Goal: Task Accomplishment & Management: Complete application form

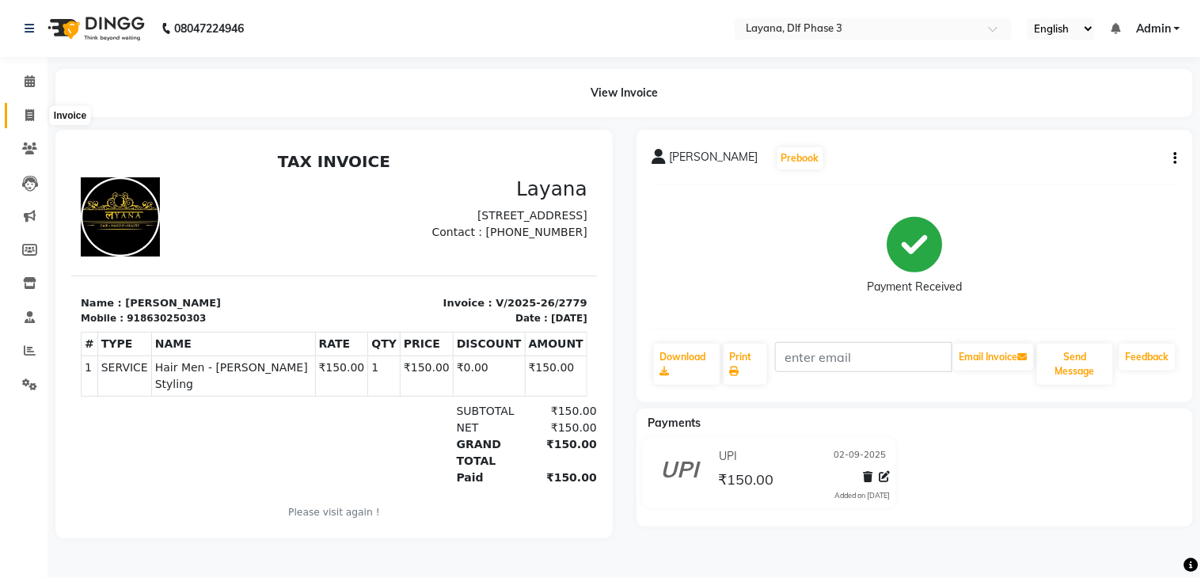
click at [32, 112] on icon at bounding box center [29, 115] width 9 height 12
select select "service"
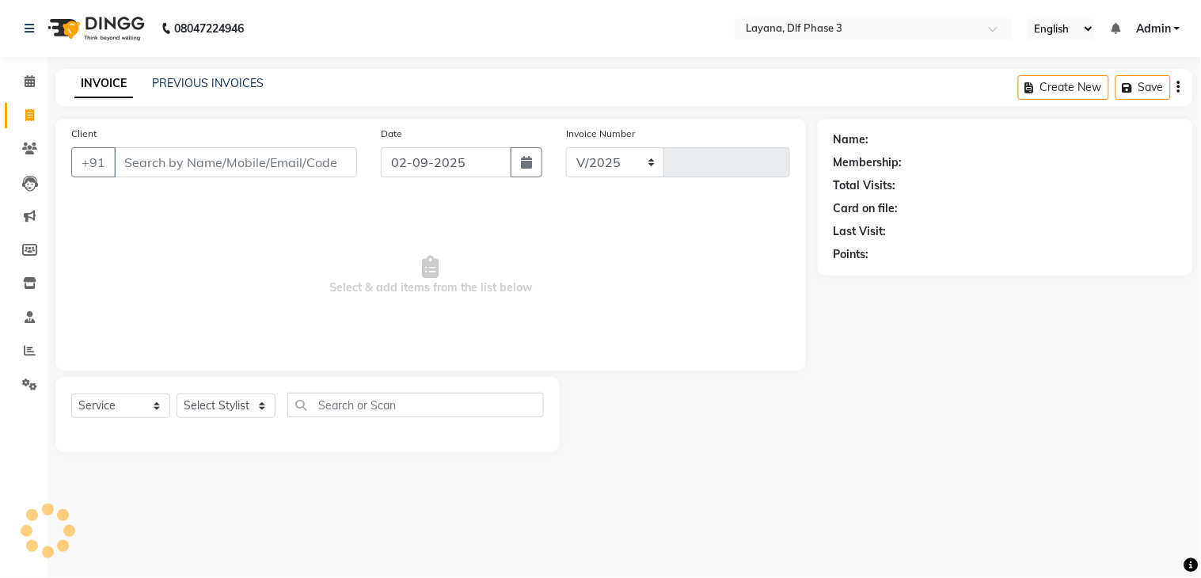
select select "6973"
type input "2780"
click at [161, 160] on input "Client" at bounding box center [235, 162] width 243 height 30
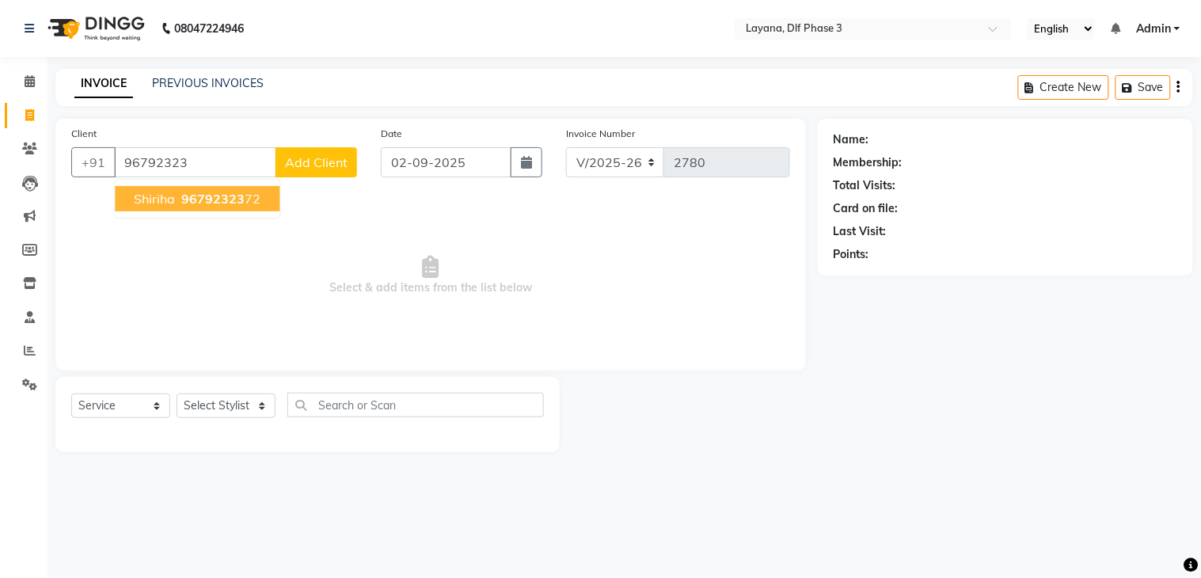
click at [184, 203] on span "96792323" at bounding box center [212, 199] width 63 height 16
type input "9679232372"
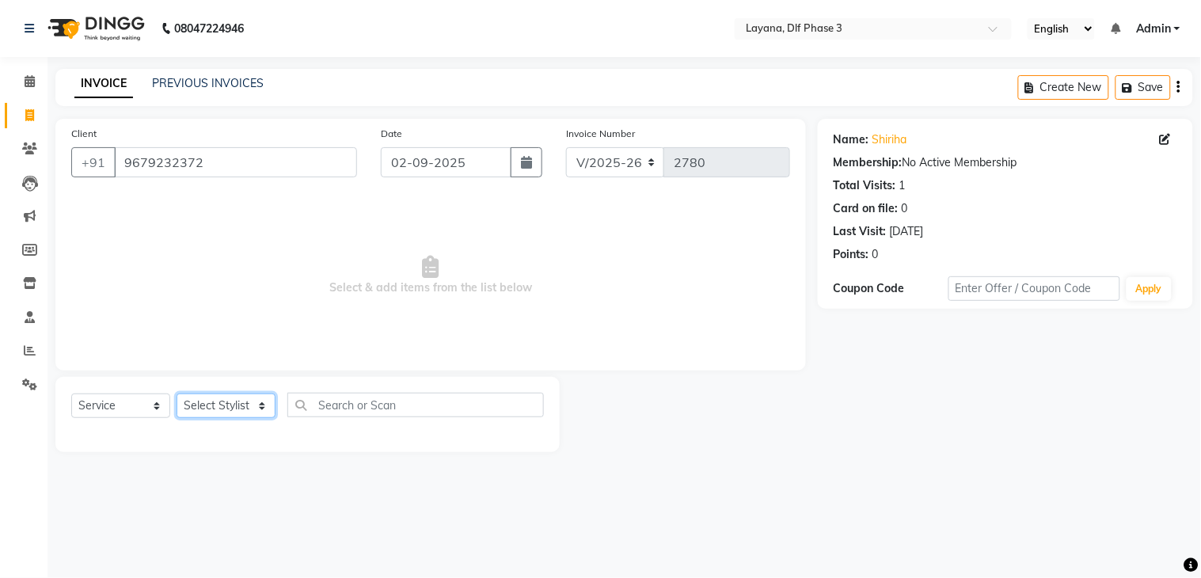
click at [220, 405] on select "Select Stylist Aakhil Attul [PERSON_NAME] [PERSON_NAME][DATE] [PERSON_NAME] [PE…" at bounding box center [226, 406] width 99 height 25
select select "86266"
click at [177, 394] on select "Select Stylist Aakhil Attul [PERSON_NAME] [PERSON_NAME][DATE] [PERSON_NAME] [PE…" at bounding box center [226, 406] width 99 height 25
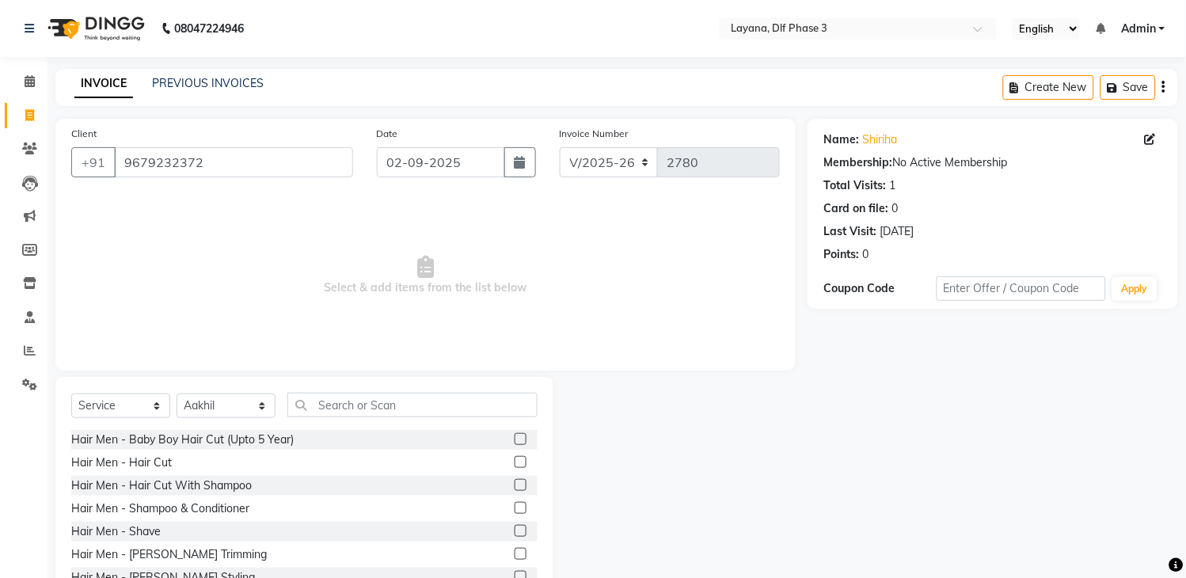
click at [515, 461] on label at bounding box center [521, 462] width 12 height 12
click at [515, 461] on input "checkbox" at bounding box center [520, 463] width 10 height 10
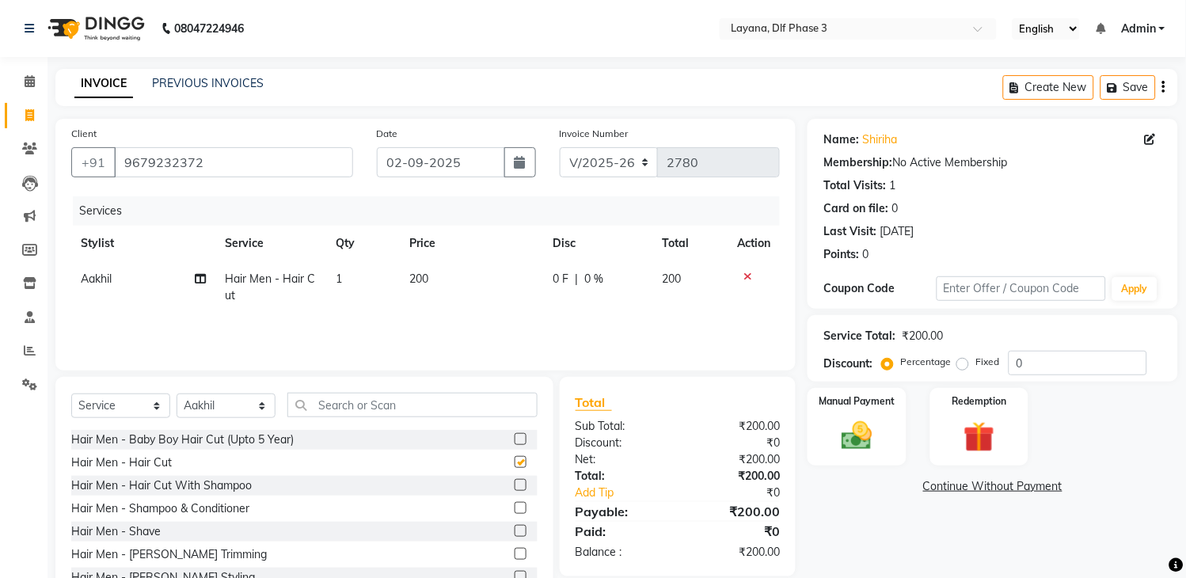
checkbox input "false"
click at [479, 400] on input "text" at bounding box center [412, 405] width 250 height 25
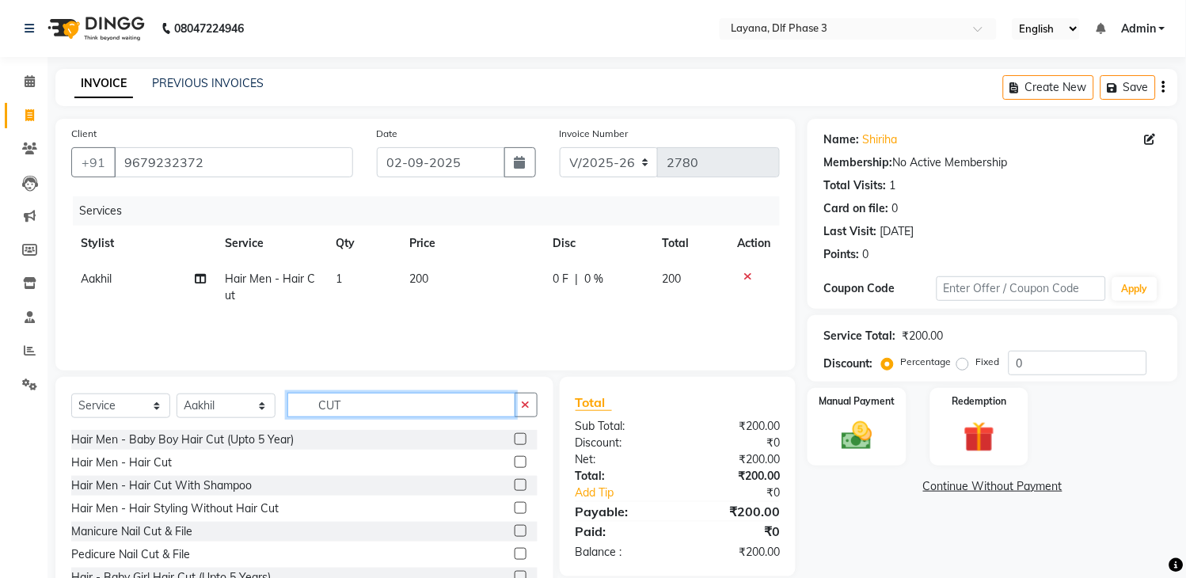
scroll to position [48, 0]
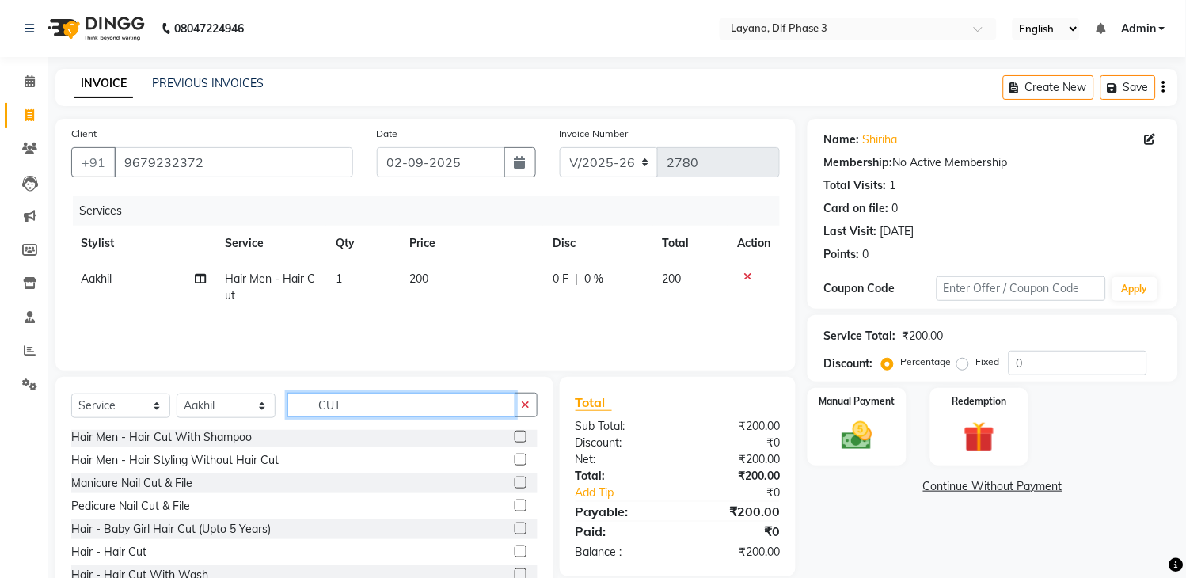
type input "CUT"
click at [515, 550] on label at bounding box center [521, 552] width 12 height 12
click at [515, 550] on input "checkbox" at bounding box center [520, 552] width 10 height 10
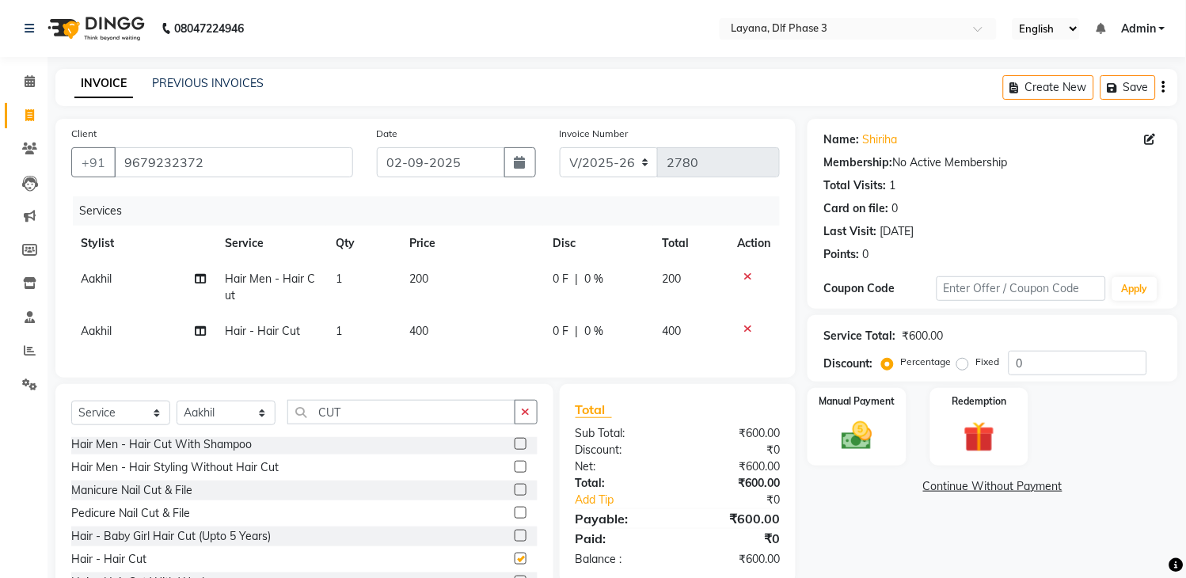
checkbox input "false"
click at [93, 324] on span "Aakhil" at bounding box center [96, 331] width 31 height 14
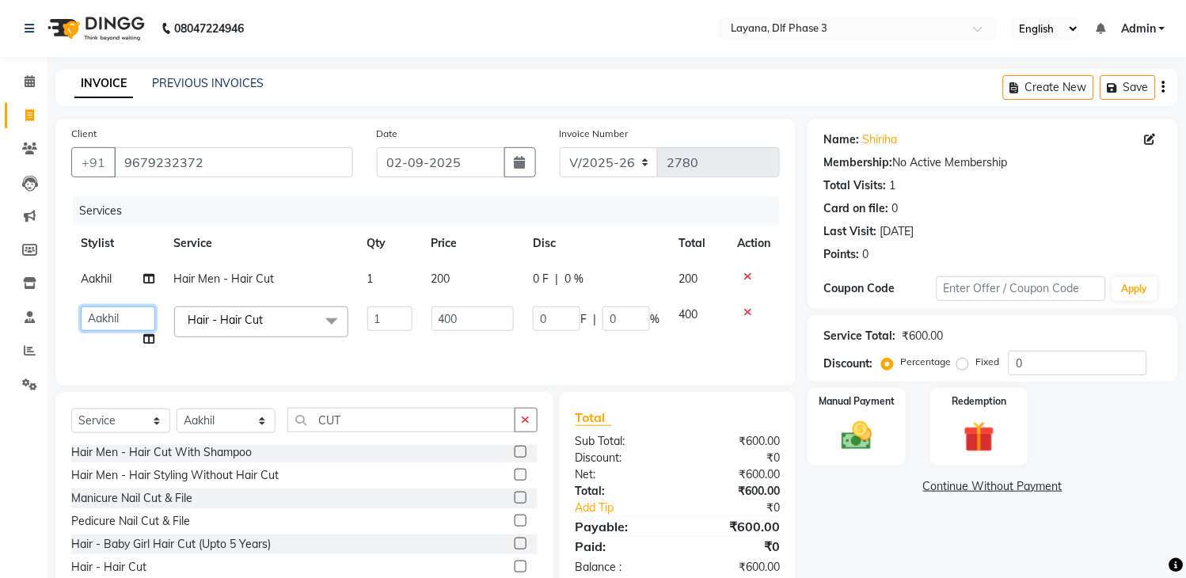
click at [93, 323] on select "Aakhil Attul [PERSON_NAME] [PERSON_NAME][DATE] [PERSON_NAME] [PERSON_NAME]" at bounding box center [118, 318] width 74 height 25
select select "57636"
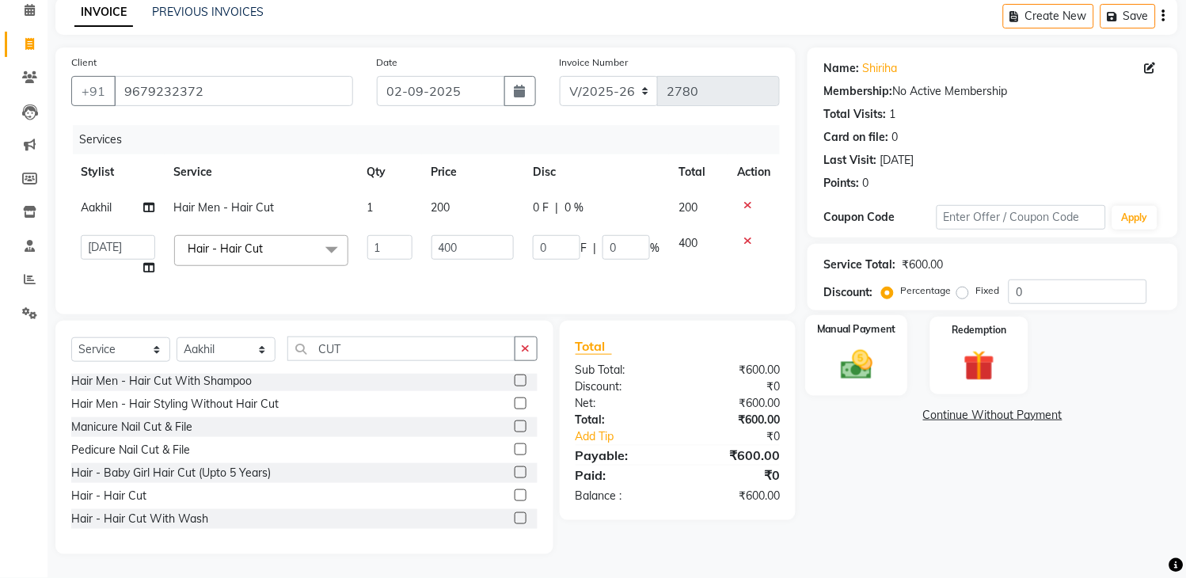
click at [863, 326] on div "Manual Payment" at bounding box center [857, 355] width 102 height 81
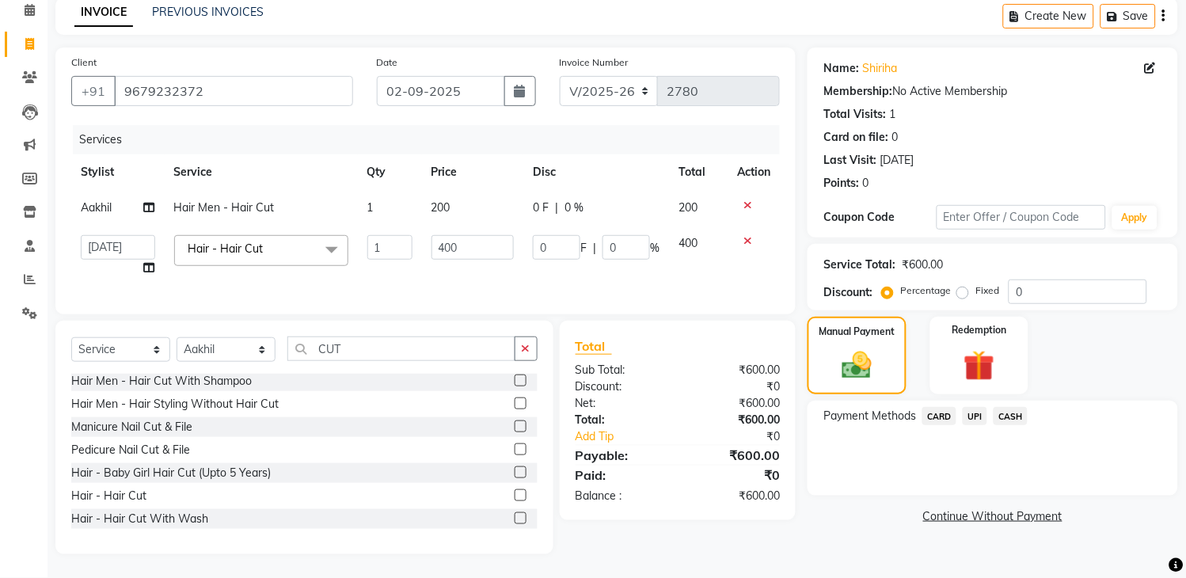
click at [972, 407] on span "UPI" at bounding box center [975, 416] width 25 height 18
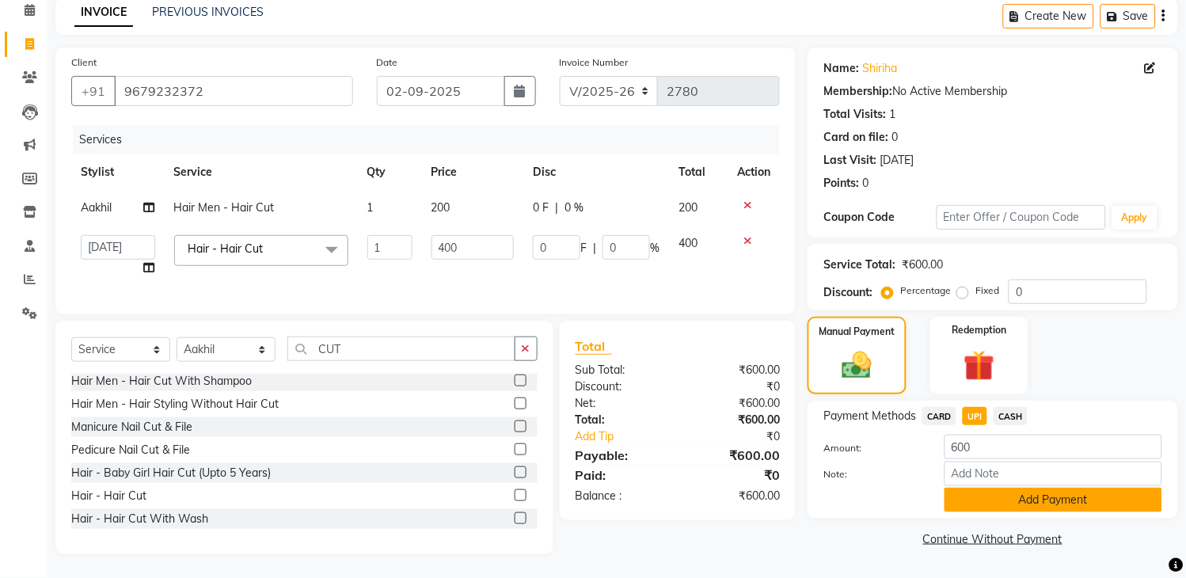
click at [1025, 488] on button "Add Payment" at bounding box center [1054, 500] width 218 height 25
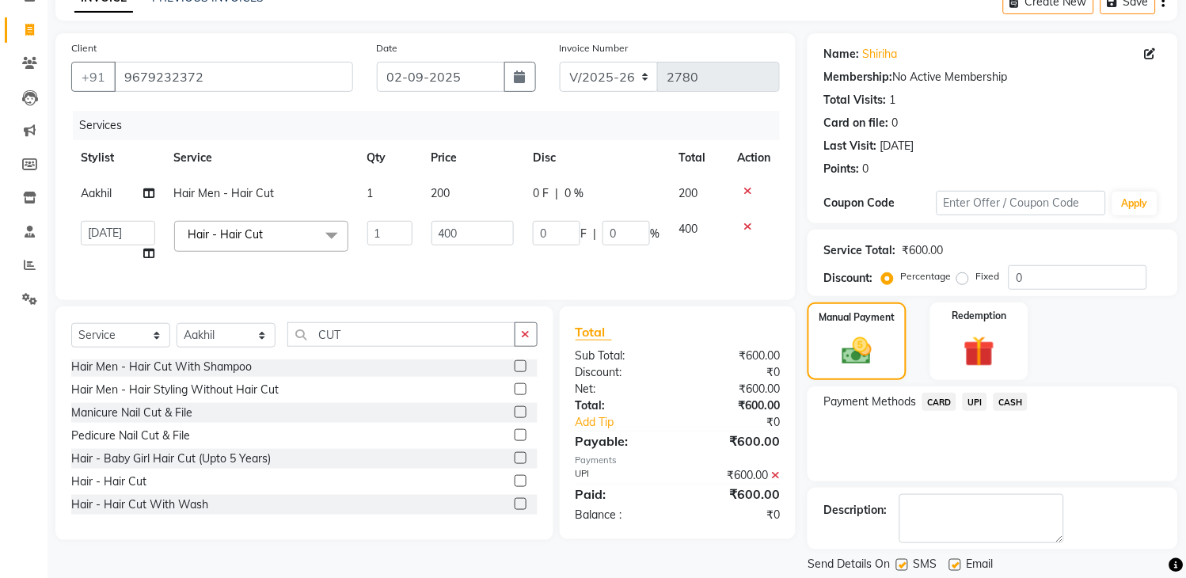
scroll to position [135, 0]
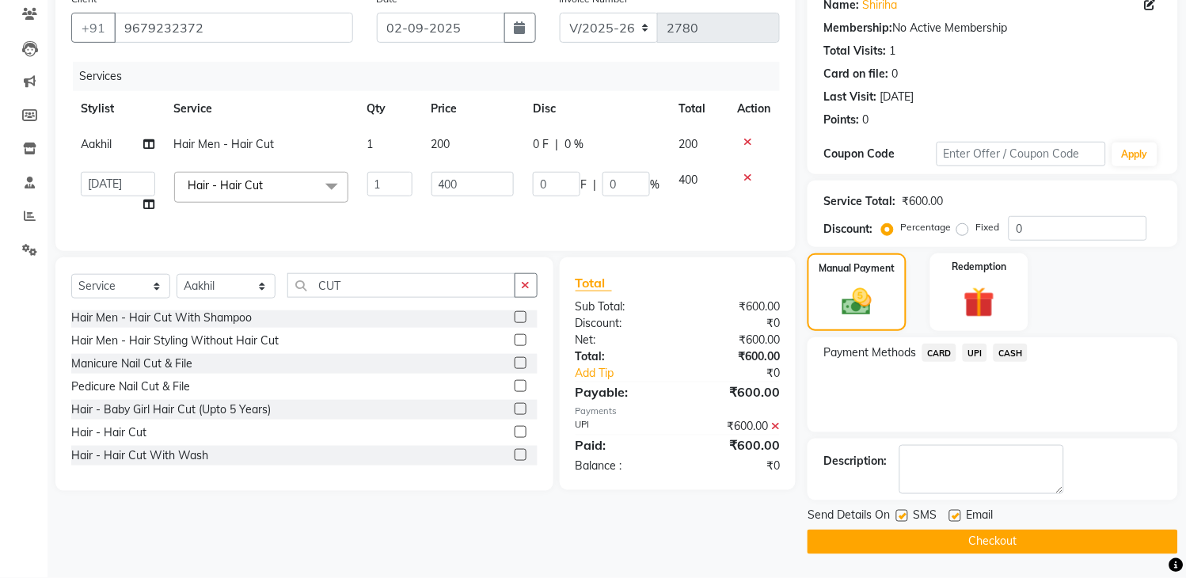
click at [900, 517] on label at bounding box center [902, 516] width 12 height 12
click at [900, 517] on input "checkbox" at bounding box center [901, 517] width 10 height 10
click at [900, 517] on label at bounding box center [902, 516] width 12 height 12
click at [900, 517] on input "checkbox" at bounding box center [901, 517] width 10 height 10
checkbox input "true"
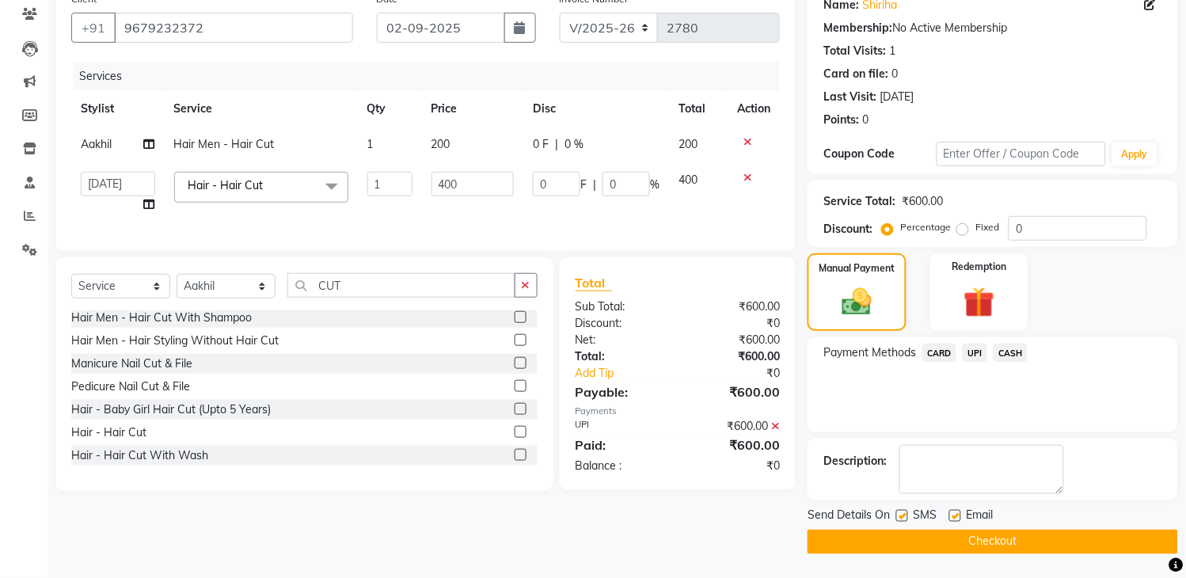
click at [925, 550] on button "Checkout" at bounding box center [993, 542] width 371 height 25
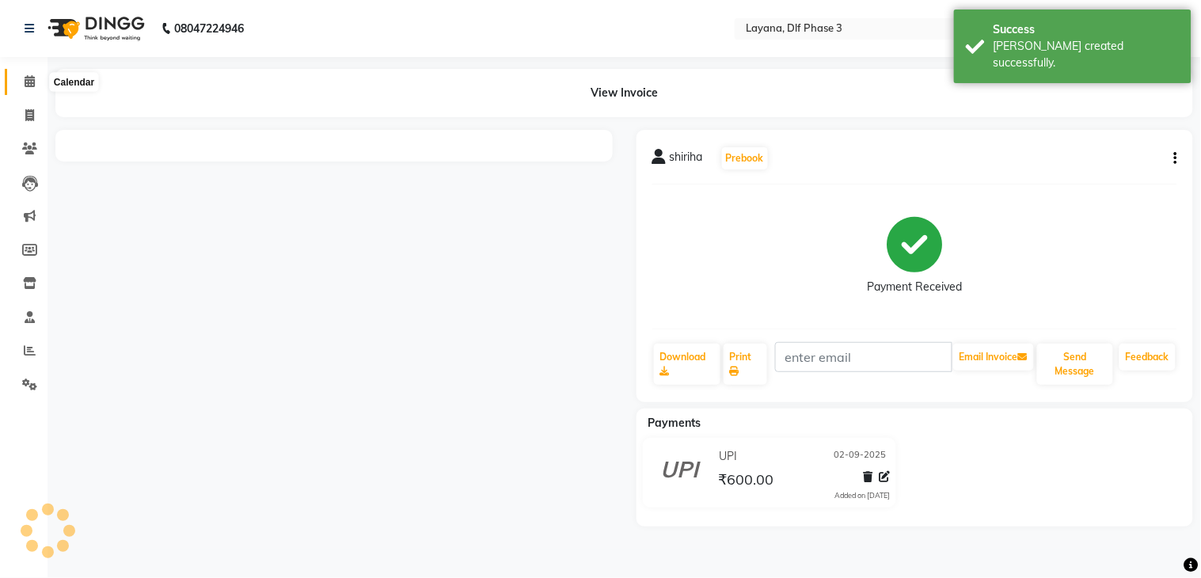
click at [27, 87] on icon at bounding box center [30, 81] width 10 height 12
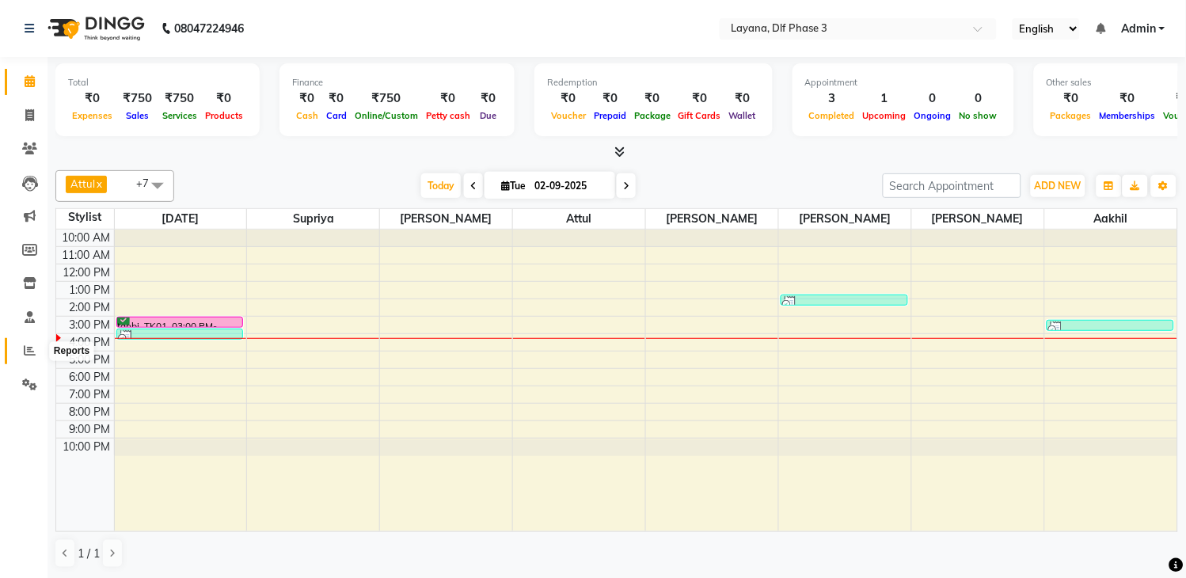
click at [29, 344] on icon at bounding box center [30, 350] width 12 height 12
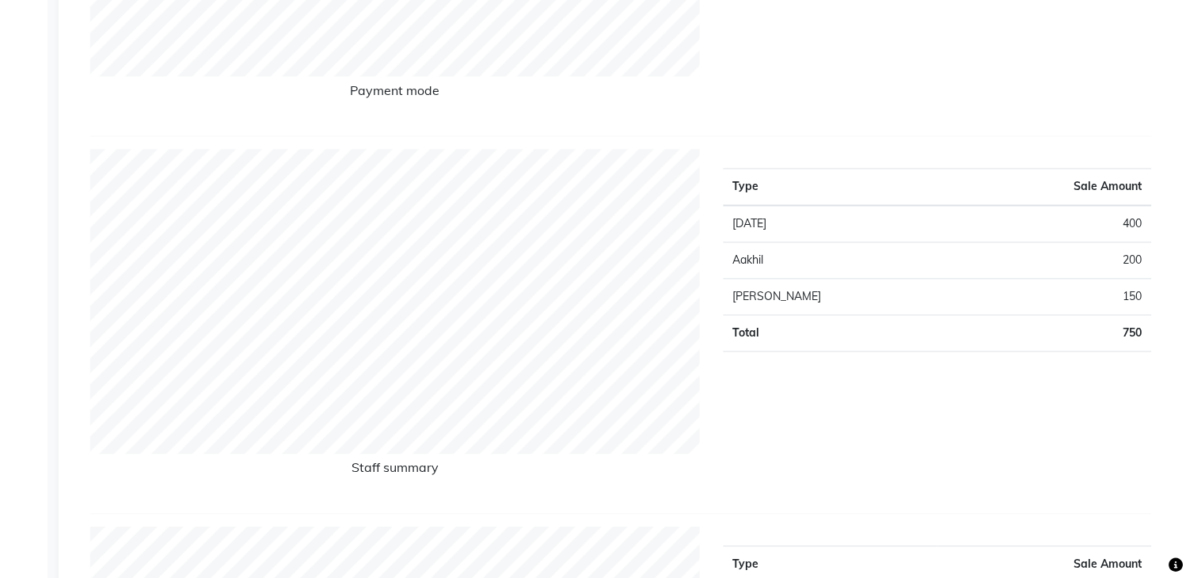
scroll to position [1011, 0]
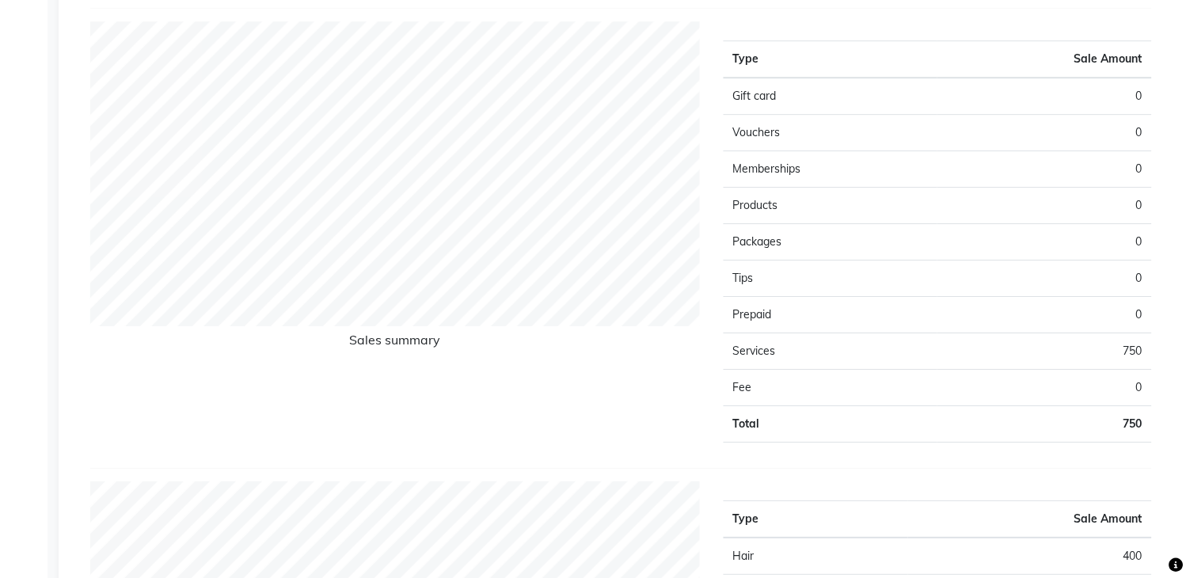
click at [1180, 155] on div "Sales Trends Feedback Comparison Generate Report Favorites All Sales Sales Targ…" at bounding box center [624, 162] width 1131 height 2208
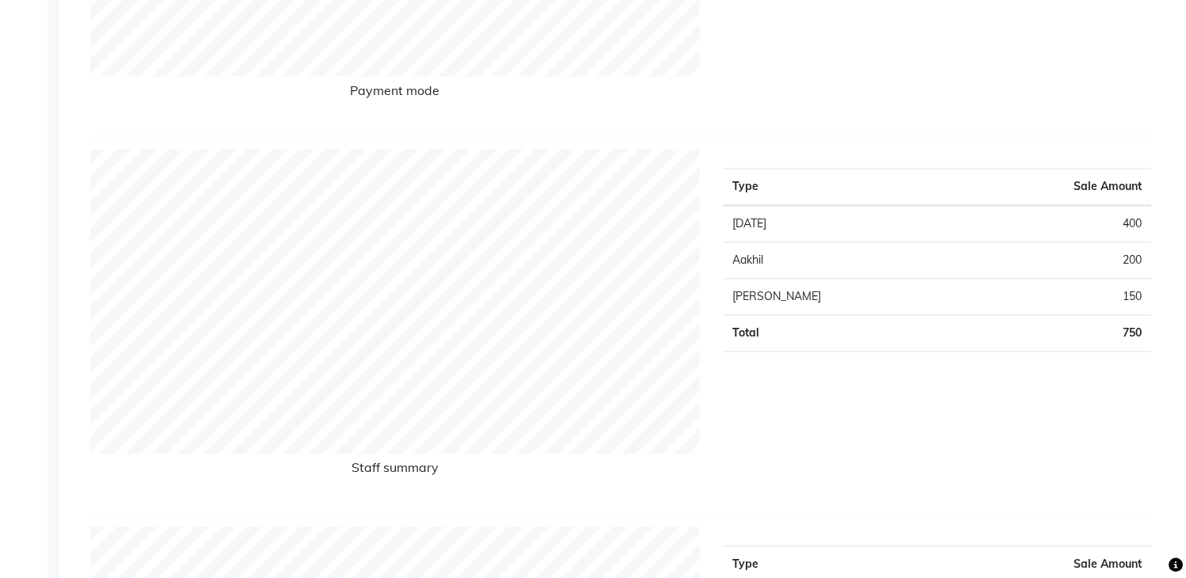
scroll to position [0, 0]
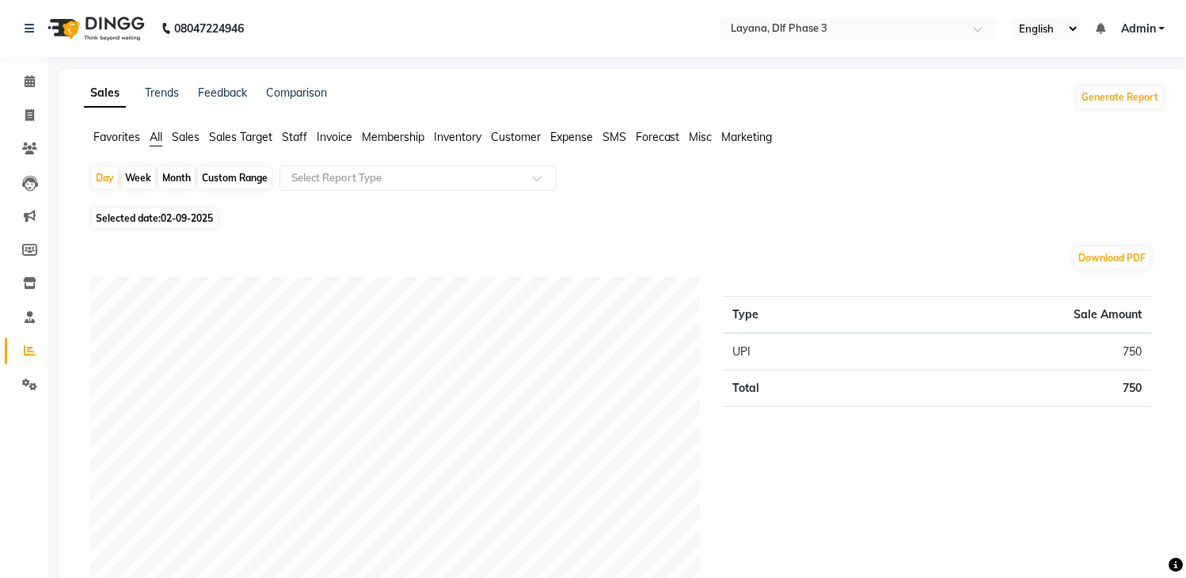
click at [132, 177] on div "Week" at bounding box center [138, 178] width 34 height 22
select select "9"
select select "2025"
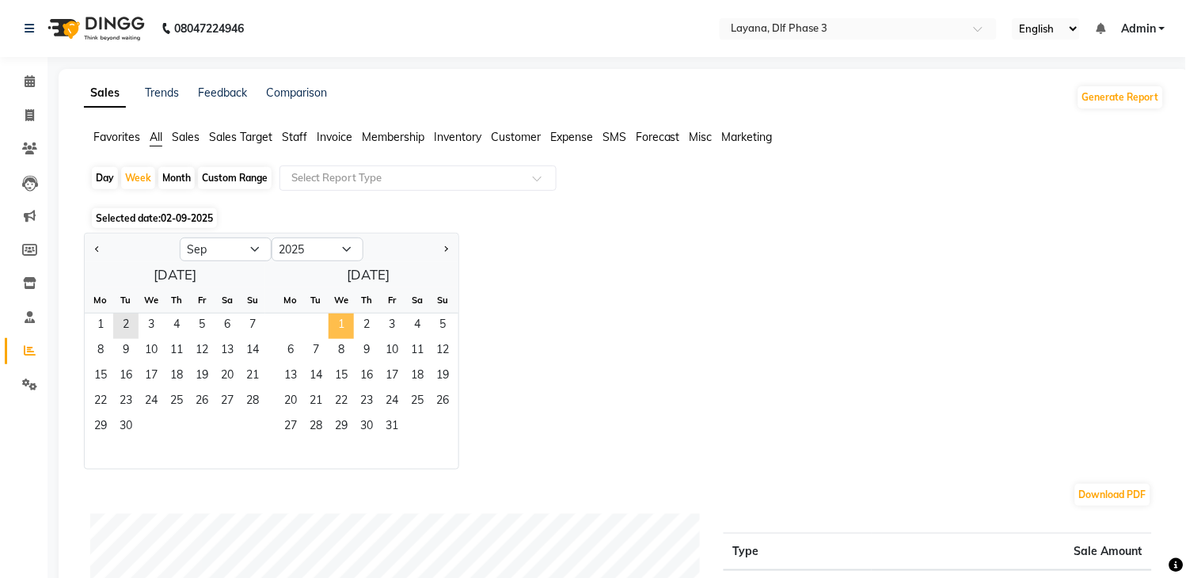
click at [344, 321] on span "1" at bounding box center [341, 326] width 25 height 25
select select "10"
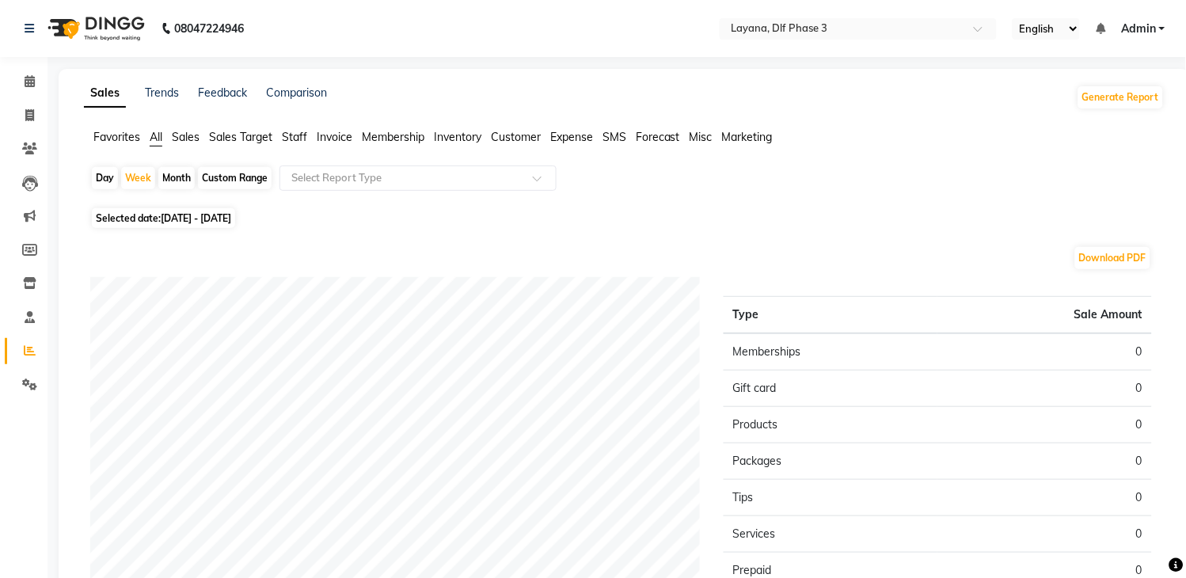
click at [55, 148] on main "Sales Trends Feedback Comparison Generate Report Favorites All Sales Sales Targ…" at bounding box center [617, 429] width 1139 height 721
click at [25, 341] on link "Reports" at bounding box center [24, 351] width 38 height 26
click at [103, 177] on div "Day" at bounding box center [105, 178] width 26 height 22
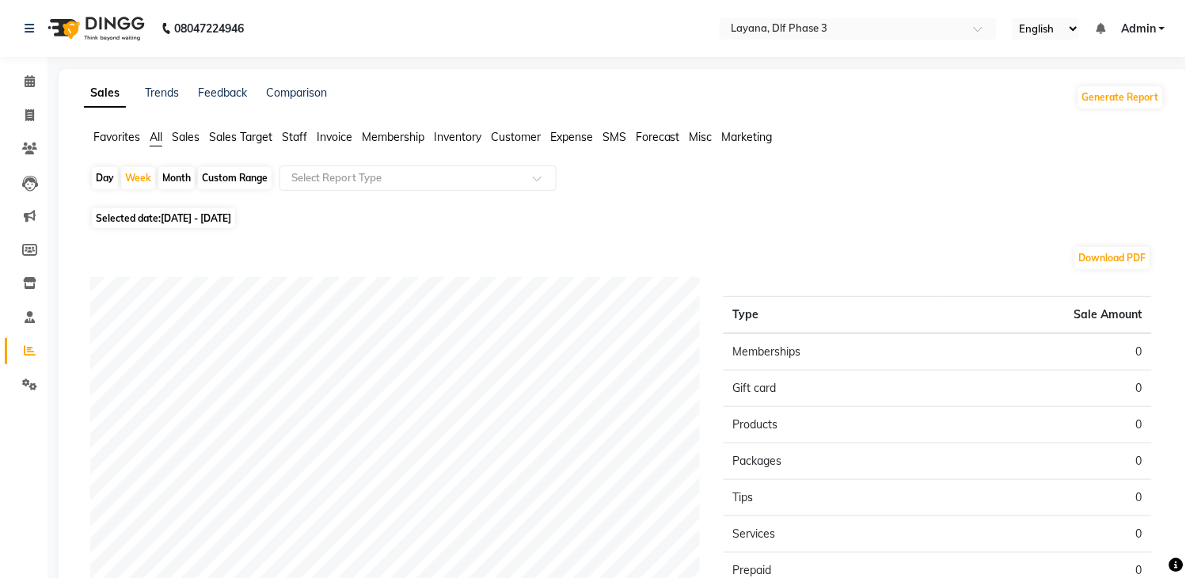
select select "10"
select select "2025"
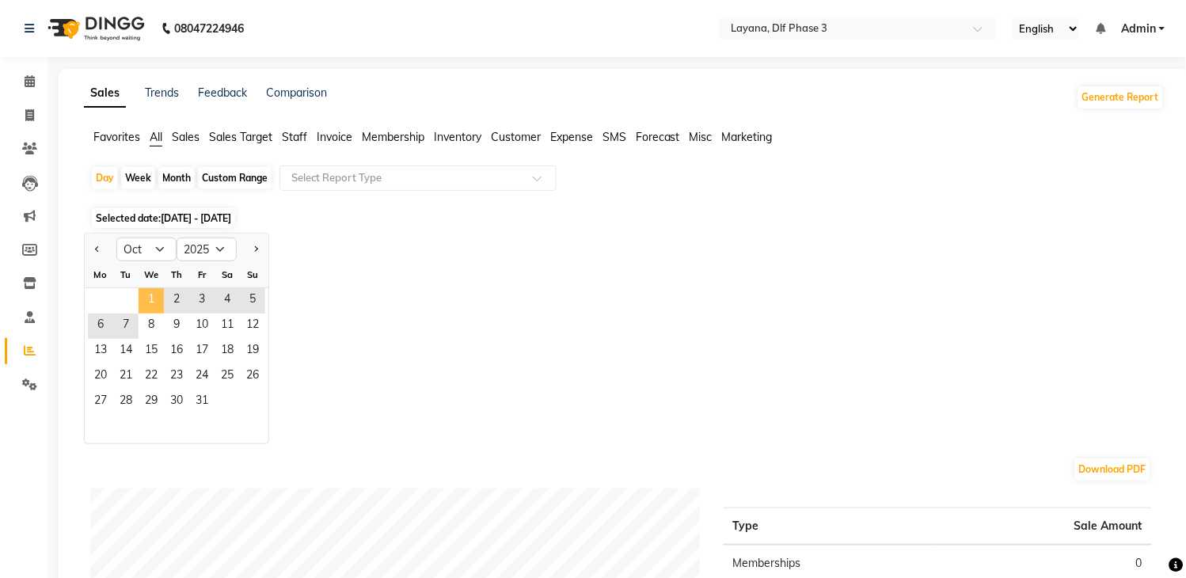
click at [153, 291] on span "1" at bounding box center [151, 300] width 25 height 25
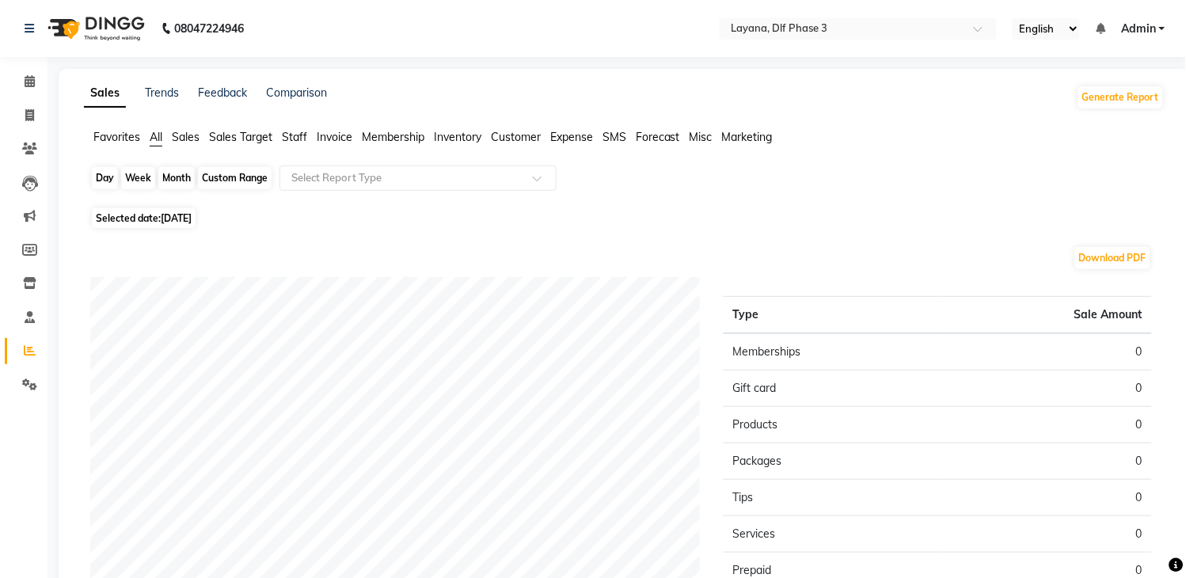
click at [96, 177] on div "Day" at bounding box center [105, 178] width 26 height 22
select select "10"
select select "2025"
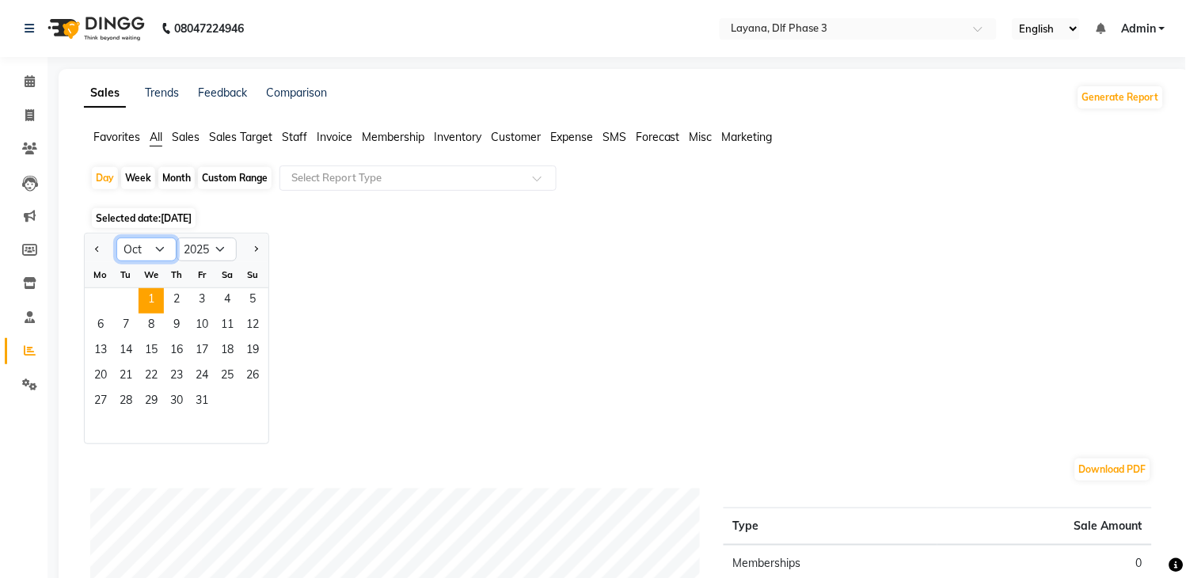
click at [130, 250] on select "Jan Feb Mar Apr May Jun [DATE] Aug Sep Oct Nov Dec" at bounding box center [146, 250] width 60 height 24
select select "9"
click at [116, 238] on select "Jan Feb Mar Apr May Jun [DATE] Aug Sep Oct Nov Dec" at bounding box center [146, 250] width 60 height 24
click at [104, 291] on span "1" at bounding box center [100, 300] width 25 height 25
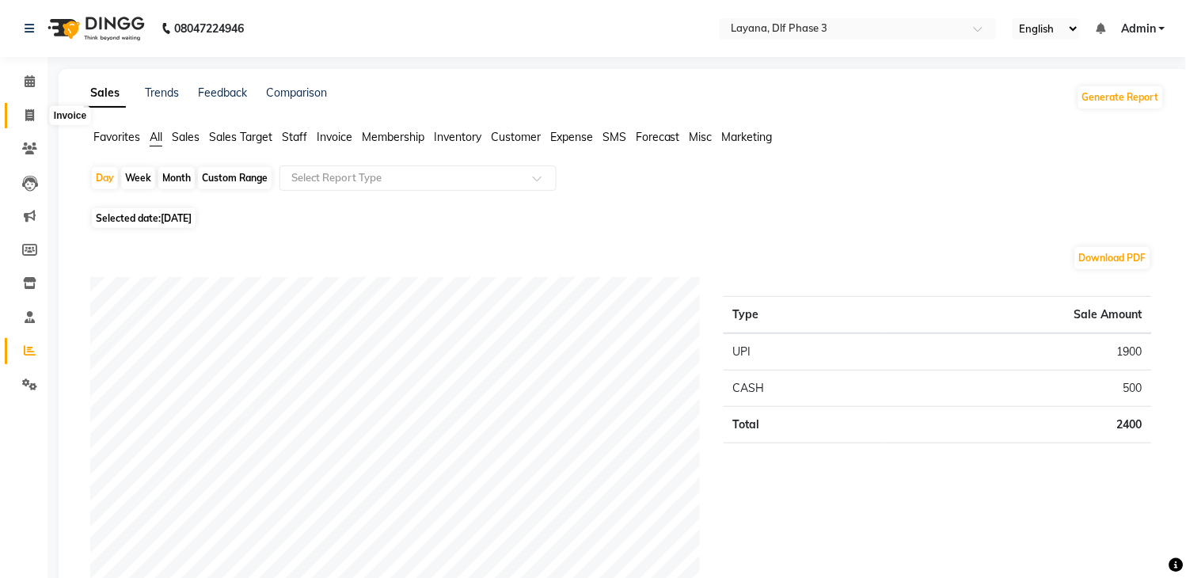
click at [29, 117] on icon at bounding box center [29, 115] width 9 height 12
select select "service"
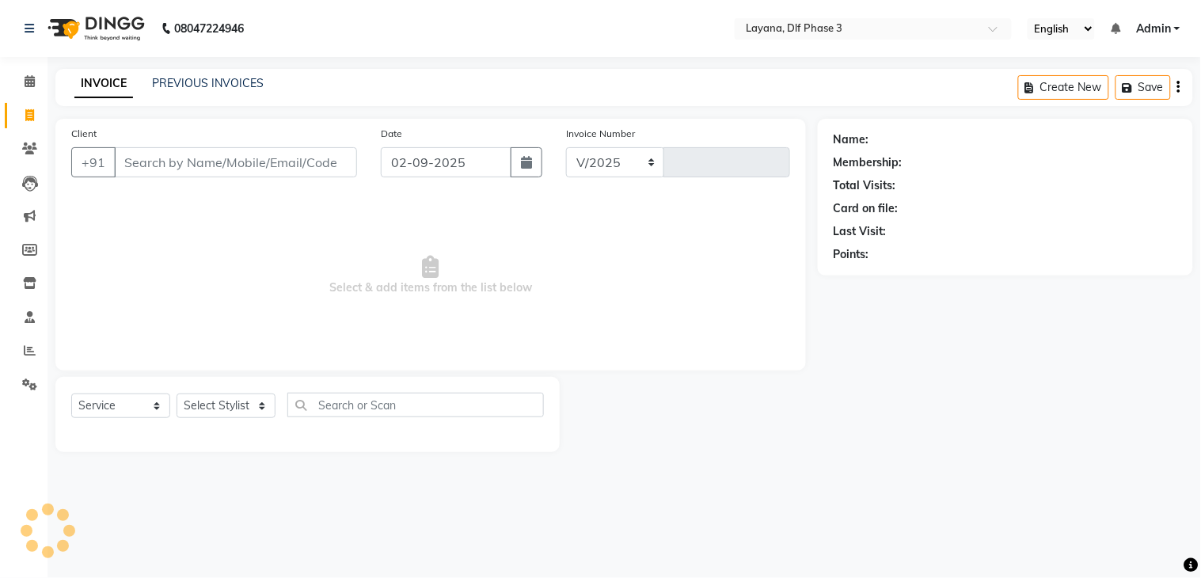
select select "6973"
type input "2781"
